Goal: Answer question/provide support: Share knowledge or assist other users

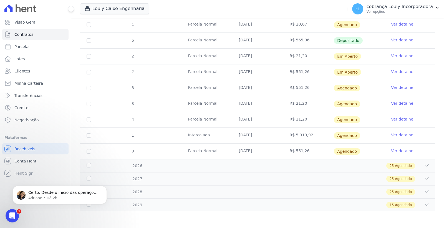
scroll to position [120, 0]
click at [57, 193] on span "Certo. Desde o inicio das operações, ou essa questão é recente? A Hent registra…" at bounding box center [63, 214] width 71 height 49
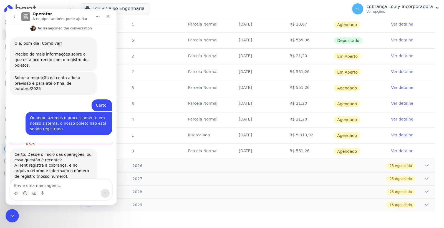
scroll to position [129, 0]
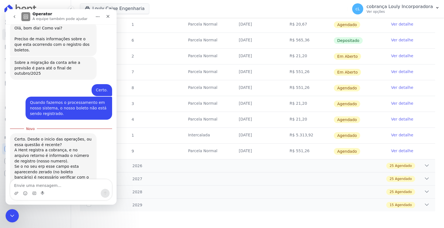
click at [51, 184] on textarea "Envie uma mensagem..." at bounding box center [61, 183] width 102 height 9
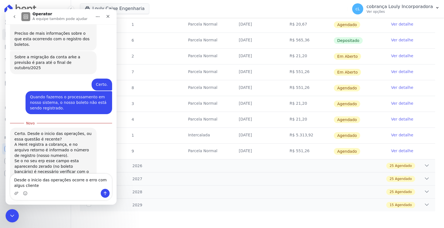
type textarea "Desde o inicio das operações ocorre o erro com algus clientes"
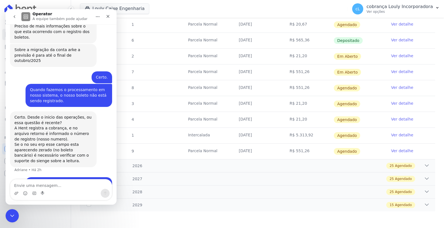
scroll to position [142, 0]
drag, startPoint x: 28, startPoint y: 111, endPoint x: 59, endPoint y: 117, distance: 31.4
click at [59, 126] on div "A Hent registra a cobrança, e no arquivo retorno é informado o número de regist…" at bounding box center [53, 134] width 78 height 16
click at [56, 126] on div "A Hent registra a cobrança, e no arquivo retorno é informado o número de regist…" at bounding box center [53, 134] width 78 height 16
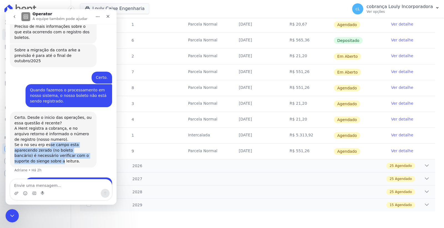
drag, startPoint x: 46, startPoint y: 123, endPoint x: 87, endPoint y: 133, distance: 42.0
click at [87, 142] on div "Se o no seu erp esse campo esta aparecendo zerado (no boleto bancário) é necess…" at bounding box center [53, 153] width 78 height 22
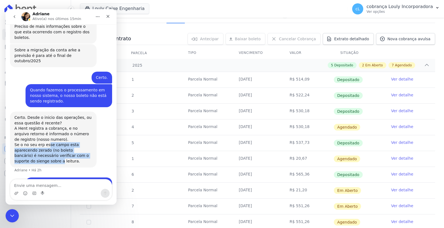
scroll to position [0, 0]
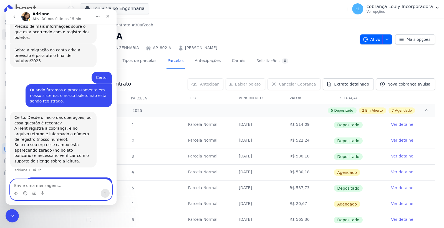
click at [60, 188] on textarea "Envie uma mensagem..." at bounding box center [61, 183] width 102 height 9
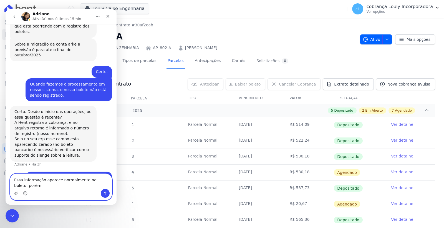
scroll to position [147, 0]
type textarea "Essa informação aparece normalmente no boleto, porém mesmo assim não registra"
click at [104, 192] on icon "Enviar uma mensagem" at bounding box center [105, 193] width 4 height 4
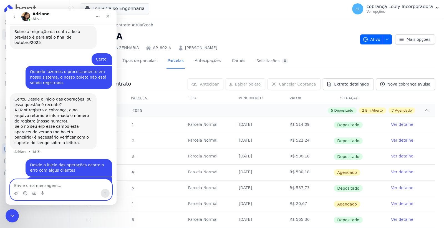
scroll to position [160, 0]
click at [301, 31] on h2 "AP. 802-A" at bounding box center [218, 36] width 276 height 12
click at [107, 16] on icon "Fechar" at bounding box center [108, 16] width 4 height 4
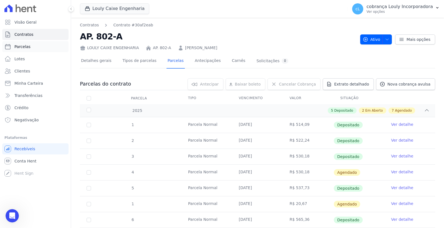
click at [33, 47] on link "Parcelas" at bounding box center [35, 46] width 66 height 11
select select
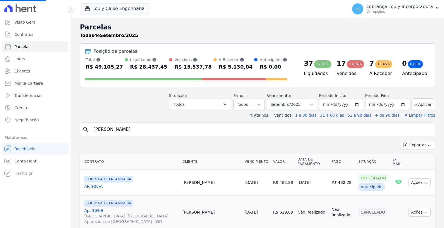
select select
click at [133, 131] on input "search" at bounding box center [261, 129] width 343 height 11
paste input "[PERSON_NAME]"
type input "[PERSON_NAME]"
select select
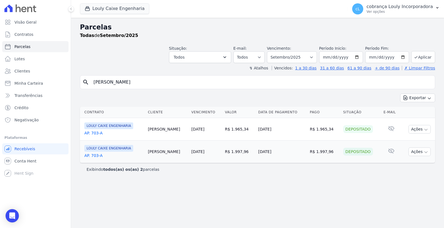
click at [182, 84] on input "[PERSON_NAME]" at bounding box center [261, 82] width 343 height 11
click at [289, 59] on select "Filtrar por período ──────── Todos os meses Setembro/2024 Outubro/2024 Novembro…" at bounding box center [292, 57] width 50 height 12
select select "10/2025"
click at [275, 51] on select "Filtrar por período ──────── Todos os meses Setembro/2024 Outubro/2024 Novembro…" at bounding box center [292, 57] width 50 height 12
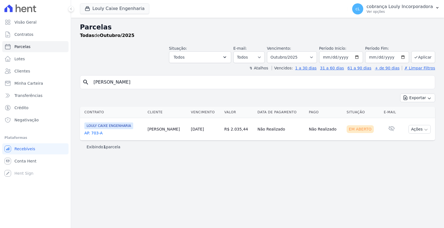
select select
click at [101, 132] on link "AP. 703-A" at bounding box center [113, 133] width 59 height 6
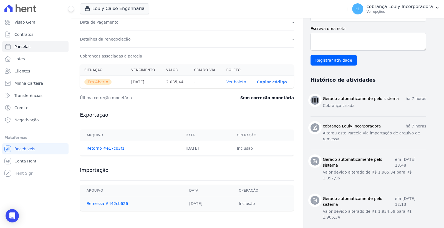
scroll to position [154, 0]
click at [239, 83] on link "Ver boleto" at bounding box center [236, 81] width 20 height 4
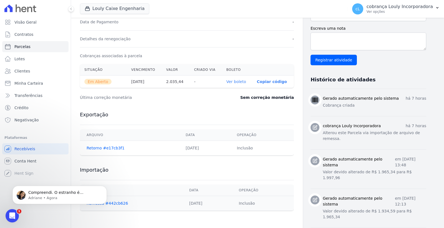
scroll to position [0, 0]
click at [213, 107] on div "Exportação [GEOGRAPHIC_DATA] Data Operação Retorno #e17cb3f1 [DATE] Inclusão" at bounding box center [187, 133] width 214 height 55
select select
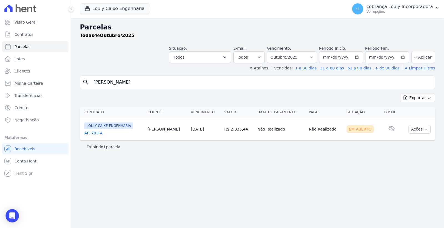
drag, startPoint x: 159, startPoint y: 77, endPoint x: 159, endPoint y: 81, distance: 4.2
click at [159, 77] on input "[PERSON_NAME]" at bounding box center [261, 82] width 343 height 11
drag, startPoint x: 157, startPoint y: 81, endPoint x: 22, endPoint y: 81, distance: 135.0
click at [22, 81] on div "Visão Geral Contratos Parcelas Lotes Clientes Minha Carteira Transferências Cré…" at bounding box center [222, 114] width 444 height 228
paste input "ALISSON CARNEIRO"
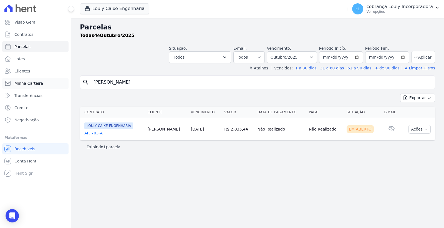
type input "ALISSON CARNEIRO DA SILVA"
select select
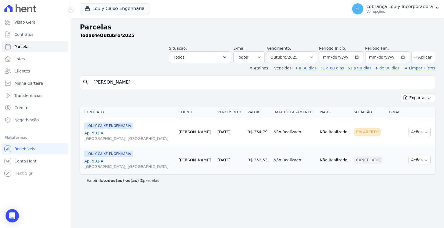
click at [95, 134] on link "Ap. 502-A Rua Augusta, Parque das Nações" at bounding box center [129, 135] width 90 height 11
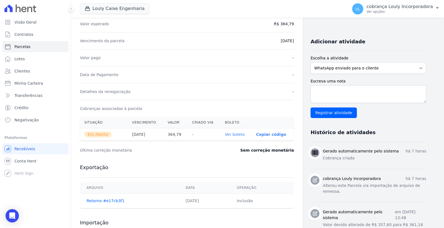
scroll to position [153, 0]
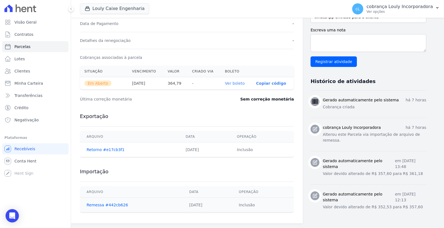
click at [236, 81] on link "Ver boleto" at bounding box center [235, 83] width 20 height 4
click at [6, 212] on body "Visão Geral Contratos Parcelas Lotes Clientes Minha Carteira Transferências Cré…" at bounding box center [222, 114] width 444 height 228
click at [11, 214] on icon "Open Intercom Messenger" at bounding box center [12, 215] width 6 height 7
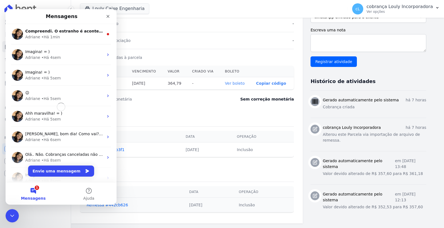
scroll to position [0, 0]
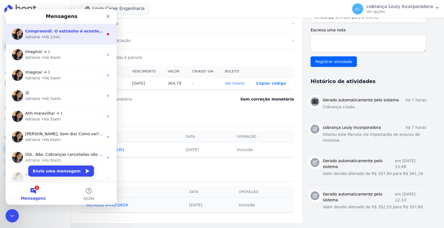
click at [57, 30] on span "Compreendi. O estranho é acontecer somente com alguns clientes. Poderia enviar …" at bounding box center [156, 31] width 263 height 4
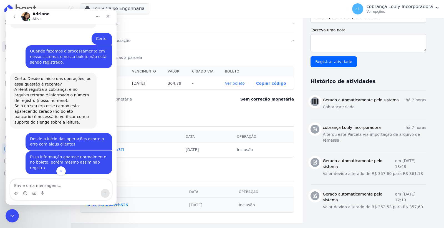
scroll to position [187, 0]
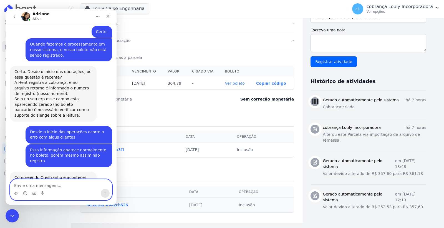
click at [79, 183] on textarea "Envie uma mensagem..." at bounding box center [61, 183] width 102 height 9
paste textarea "[PERSON_NAME]"
type textarea "[PERSON_NAME]"
click at [107, 192] on icon "Enviar uma mensagem" at bounding box center [105, 193] width 4 height 4
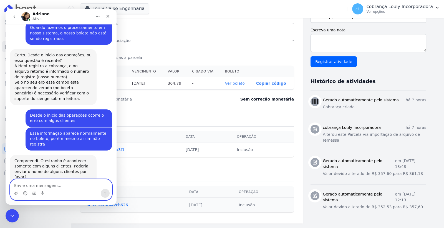
click at [81, 186] on textarea "Envie uma mensagem..." at bounding box center [61, 183] width 102 height 9
paste textarea "FERNANDA ALVES RIBEIRO"
type textarea "FERNANDA ALVES RIBEIRO"
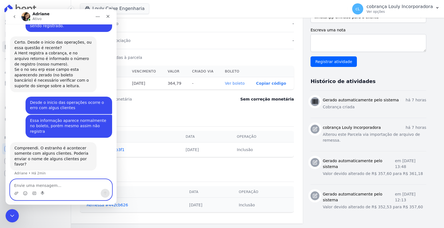
click at [67, 186] on textarea "Envie uma mensagem..." at bounding box center [61, 183] width 102 height 9
paste textarea "NAYARA DE PAULA GOMES"
type textarea "NAYARA DE PAULA GOMES"
click at [106, 194] on icon "Enviar uma mensagem" at bounding box center [105, 193] width 4 height 4
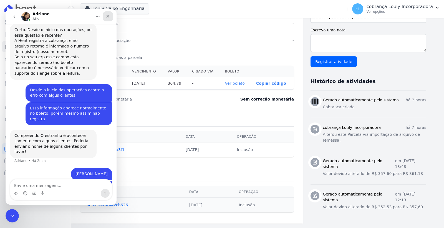
click at [109, 17] on icon "Fechar" at bounding box center [108, 16] width 4 height 4
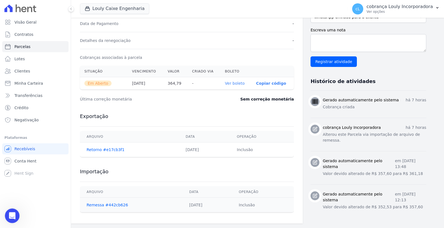
click at [7, 211] on div "Abertura do Messenger da Intercom" at bounding box center [11, 215] width 18 height 18
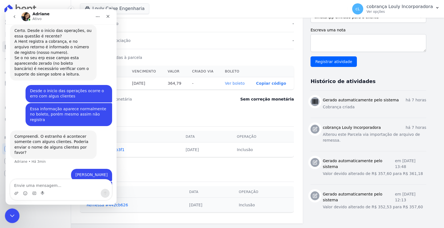
click at [13, 214] on icon "Encerramento do Messenger da Intercom" at bounding box center [11, 215] width 4 height 2
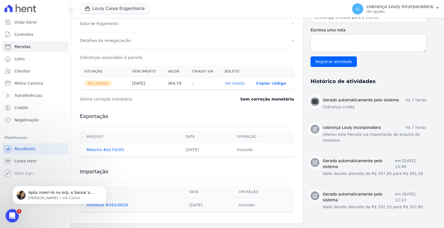
scroll to position [289, 0]
